Goal: Transaction & Acquisition: Obtain resource

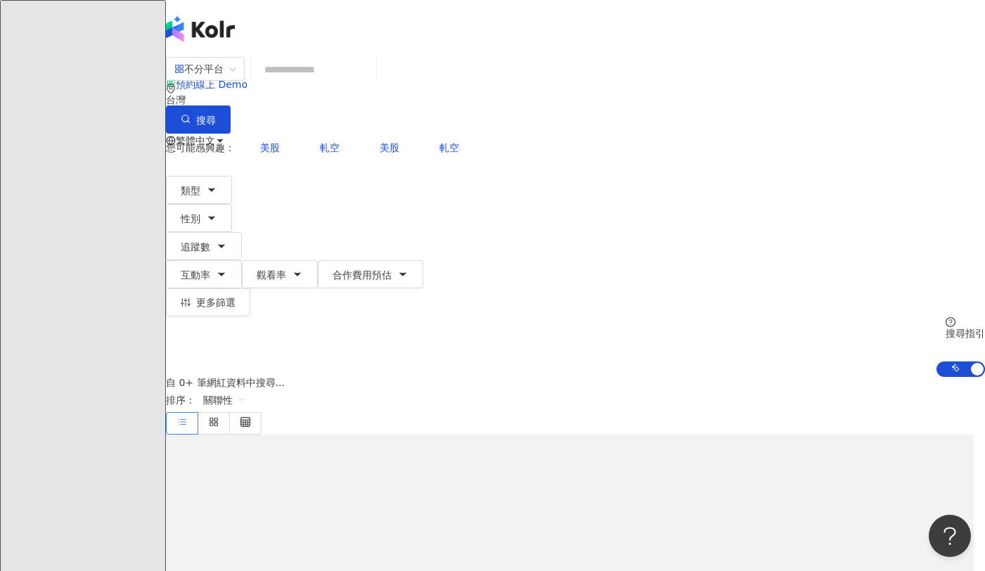
click at [371, 83] on input "search" at bounding box center [314, 69] width 114 height 27
type input "*"
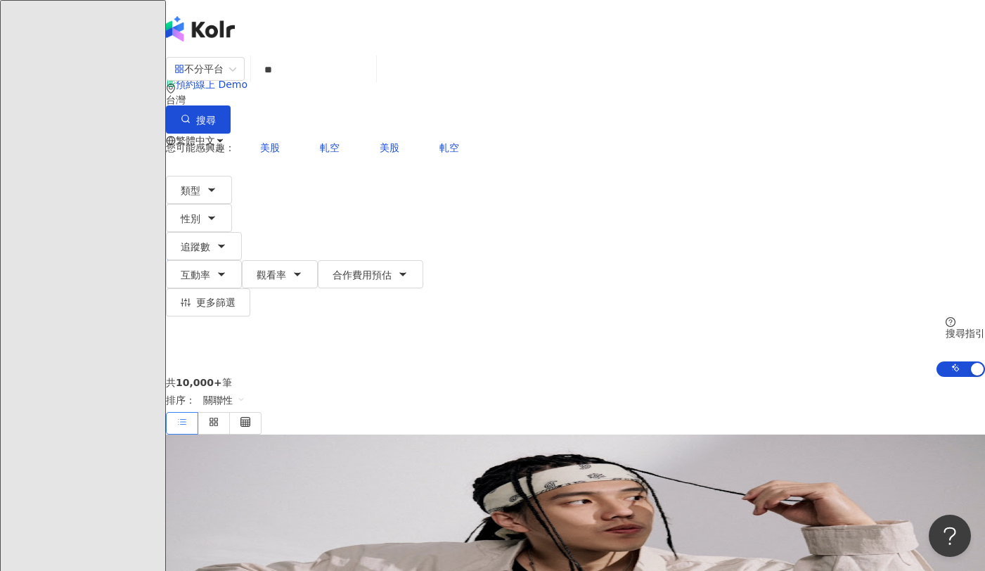
type input "**"
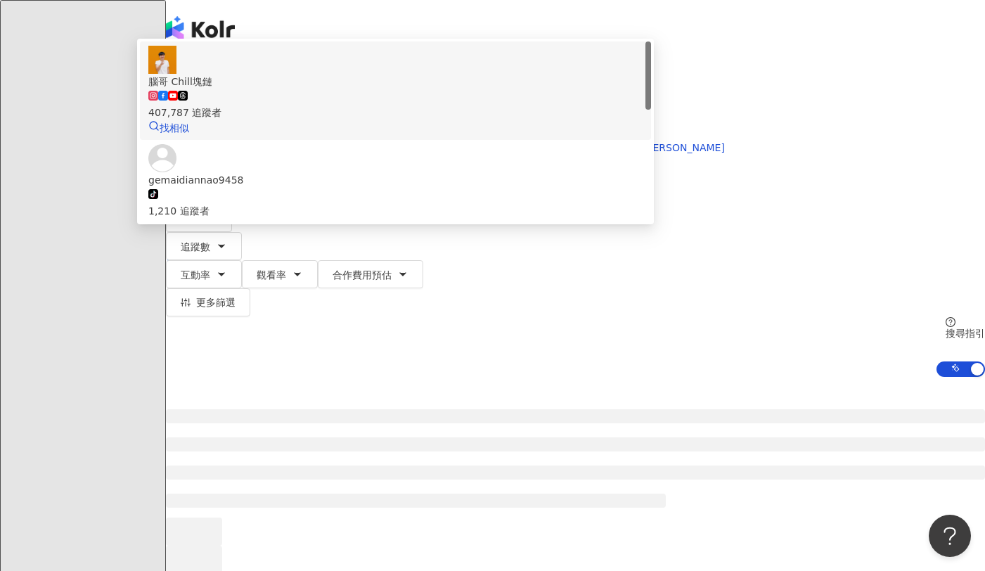
click at [474, 120] on div "407,787 追蹤者" at bounding box center [395, 104] width 494 height 31
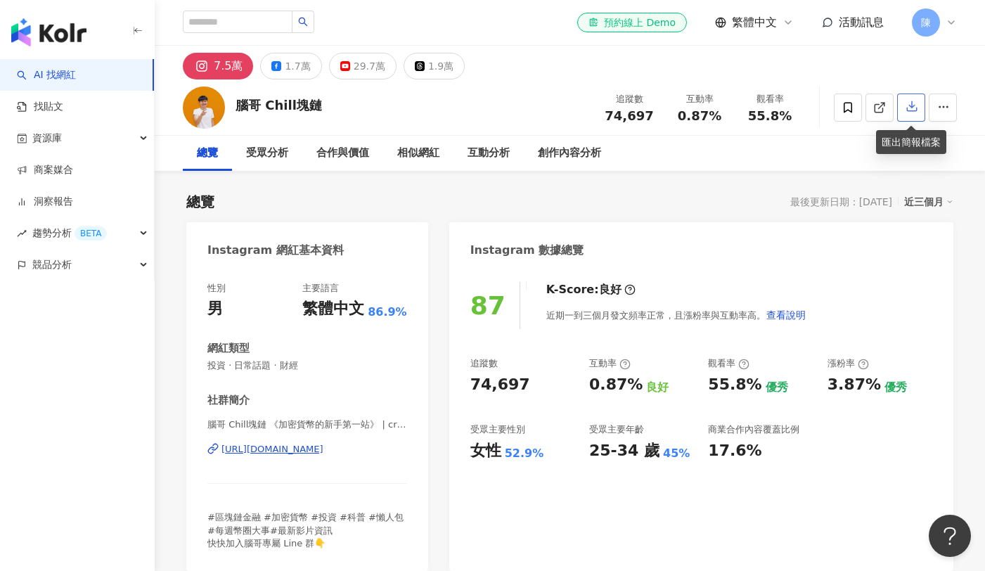
click at [920, 111] on button "button" at bounding box center [911, 108] width 28 height 28
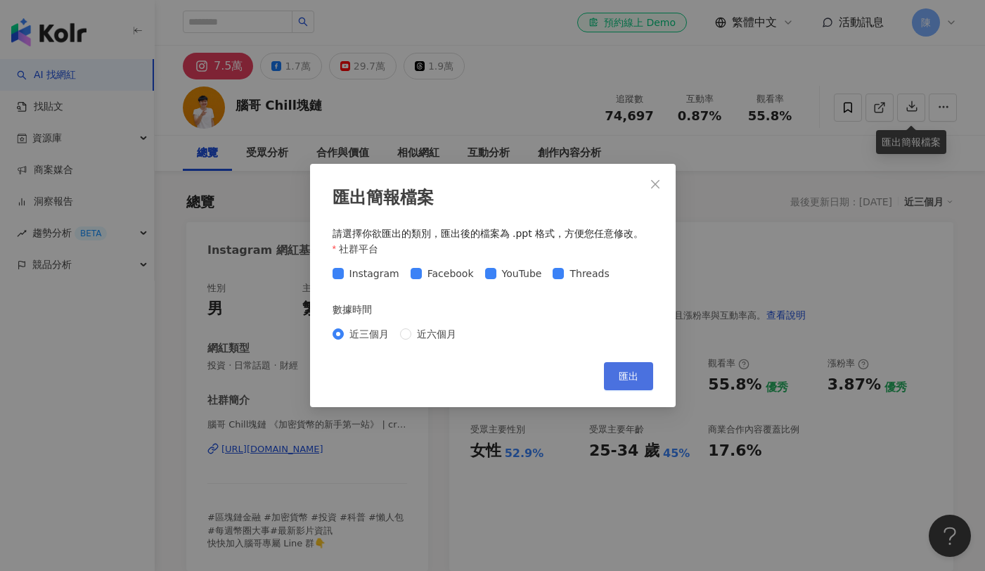
click at [629, 372] on span "匯出" at bounding box center [629, 376] width 20 height 11
click at [656, 179] on icon "close" at bounding box center [655, 184] width 11 height 11
